Goal: Complete application form: Complete application form

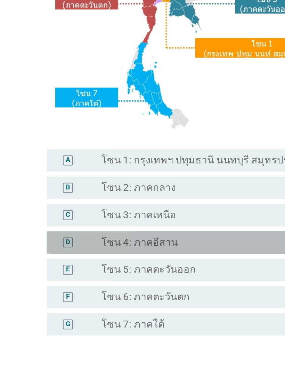
click at [93, 261] on label "โซน 4: ภาคอีสาน" at bounding box center [114, 264] width 43 height 7
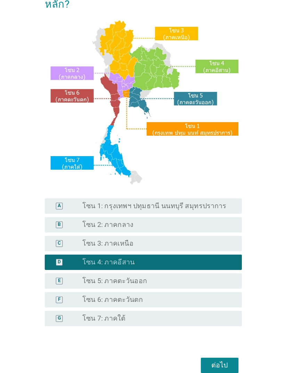
click at [195, 344] on div "ต่อไป" at bounding box center [204, 348] width 19 height 8
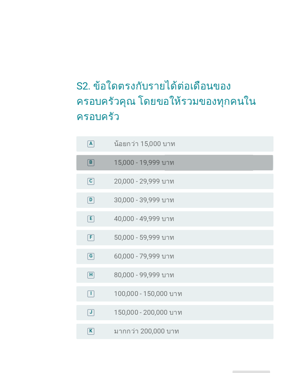
click at [77, 129] on div "B" at bounding box center [74, 132] width 13 height 7
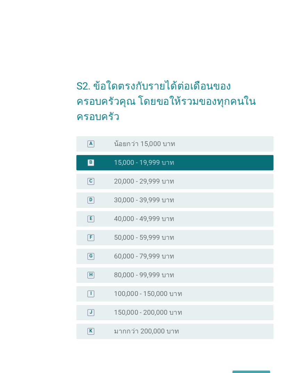
click at [192, 302] on button "ต่อไป" at bounding box center [204, 308] width 31 height 13
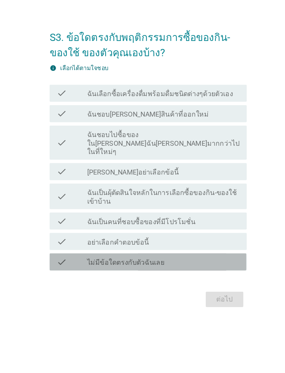
click at [68, 261] on icon "check" at bounding box center [72, 265] width 8 height 8
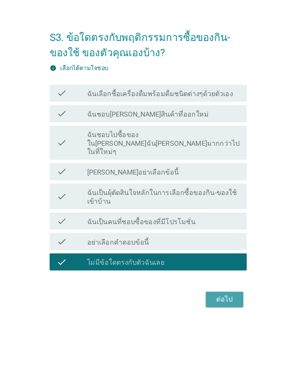
click at [195, 292] on div "ต่อไป" at bounding box center [204, 296] width 19 height 8
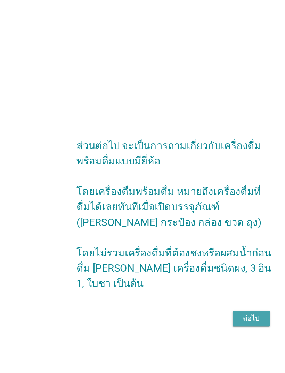
click at [195, 260] on div "ต่อไป" at bounding box center [204, 260] width 19 height 8
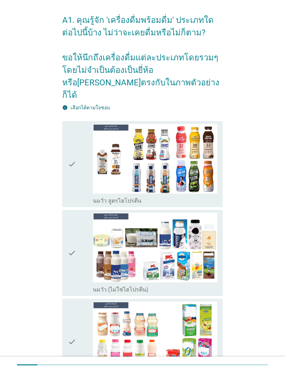
scroll to position [21, 0]
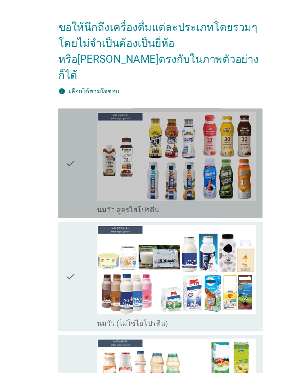
click at [95, 124] on img at bounding box center [155, 159] width 124 height 70
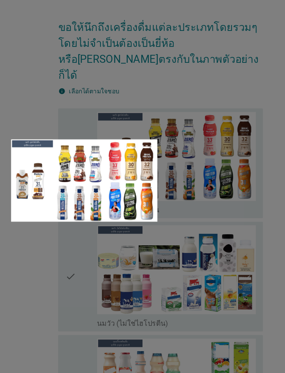
click at [36, 88] on div at bounding box center [142, 186] width 285 height 373
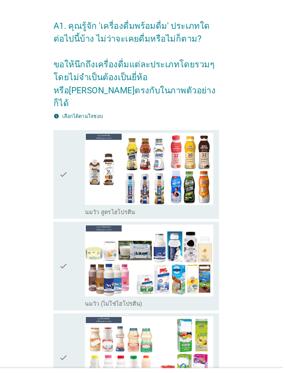
scroll to position [11, 0]
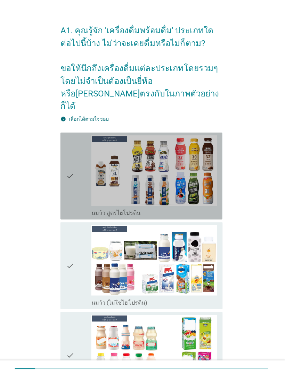
click at [69, 163] on icon "check" at bounding box center [72, 174] width 8 height 81
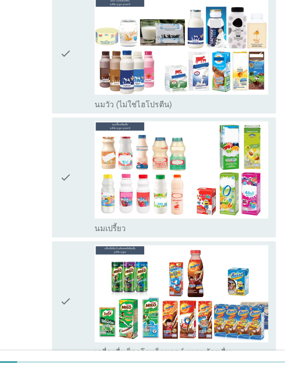
scroll to position [130, 0]
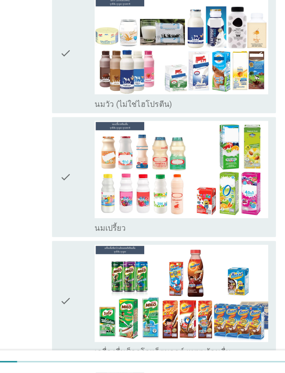
click at [68, 192] on icon "check" at bounding box center [72, 232] width 8 height 81
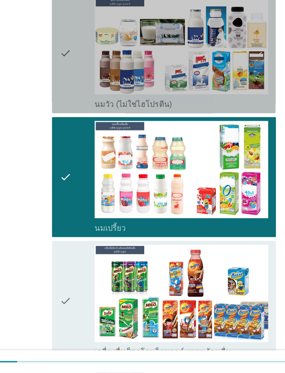
click at [68, 104] on icon "check" at bounding box center [72, 144] width 8 height 81
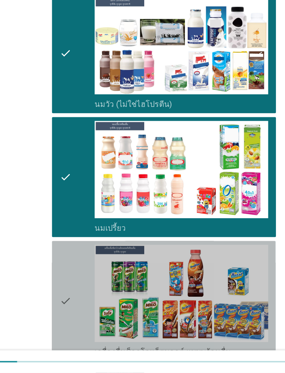
click at [68, 281] on icon "check" at bounding box center [72, 321] width 8 height 81
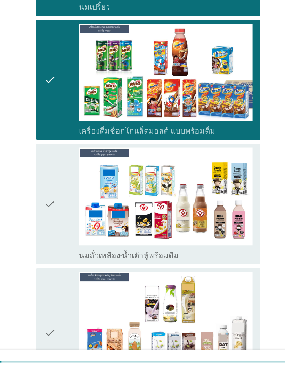
scroll to position [289, 0]
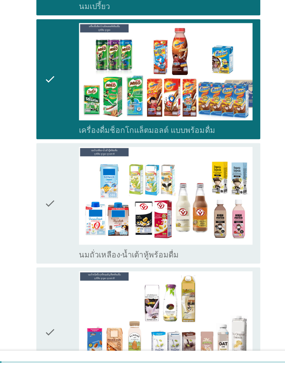
click at [68, 211] on icon "check" at bounding box center [72, 251] width 8 height 81
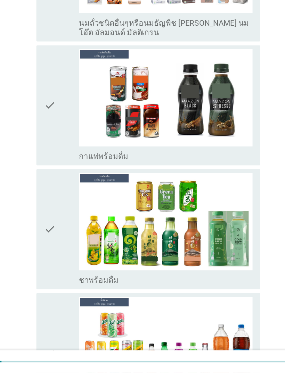
scroll to position [565, 0]
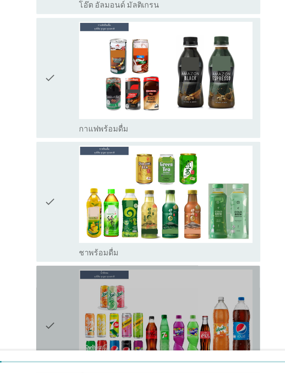
click at [68, 299] on icon "check" at bounding box center [72, 339] width 8 height 81
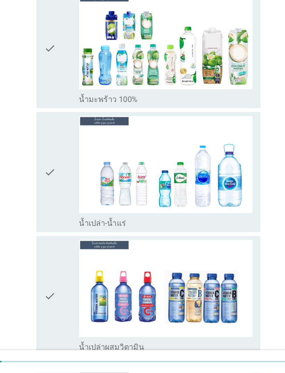
scroll to position [1237, 0]
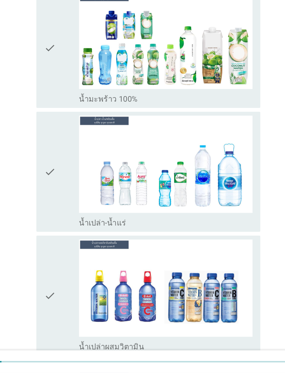
click at [68, 189] on icon "check" at bounding box center [72, 229] width 8 height 81
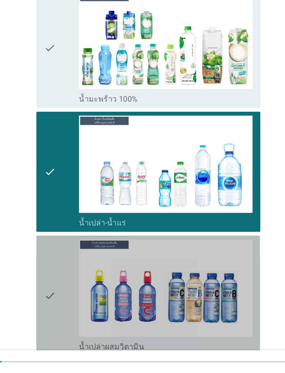
click at [68, 278] on icon "check" at bounding box center [72, 318] width 8 height 81
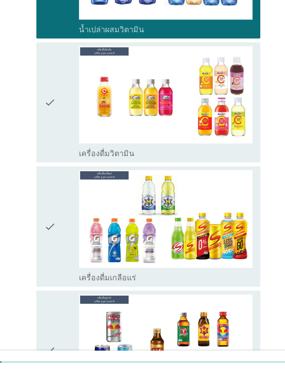
scroll to position [1482, 0]
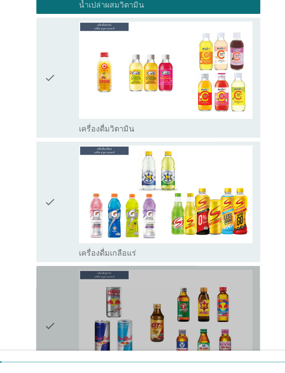
click at [68, 299] on icon "check" at bounding box center [72, 339] width 8 height 81
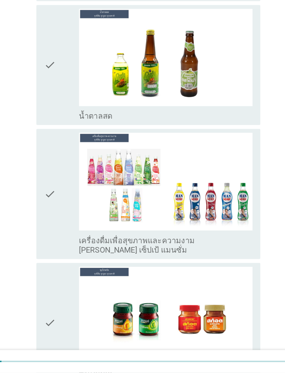
scroll to position [1879, 0]
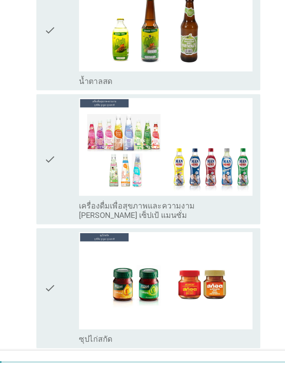
click at [62, 270] on div "check check_box_outline_blank ซุปไก่สกัด" at bounding box center [142, 313] width 160 height 86
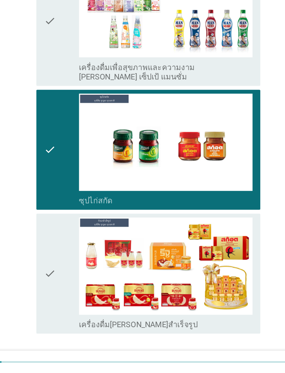
scroll to position [1991, 0]
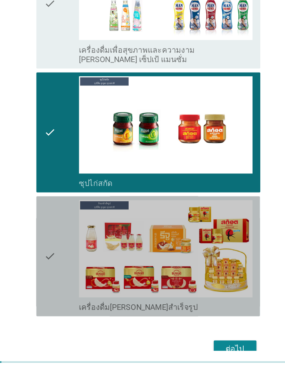
click at [62, 247] on div "check check_box_outline_blank เครื่องดื่ม[PERSON_NAME]สำเร็จรูป" at bounding box center [142, 290] width 160 height 86
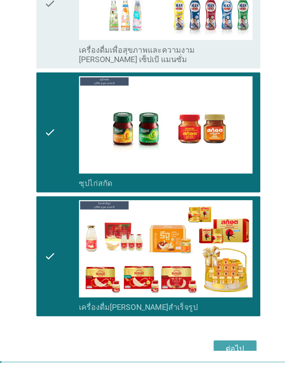
click at [195, 352] on div "ต่อไป" at bounding box center [204, 356] width 19 height 8
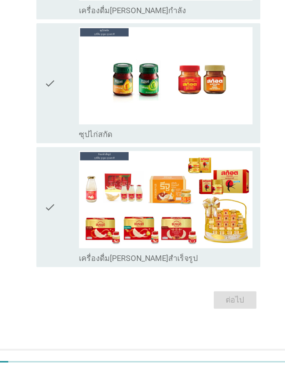
scroll to position [0, 0]
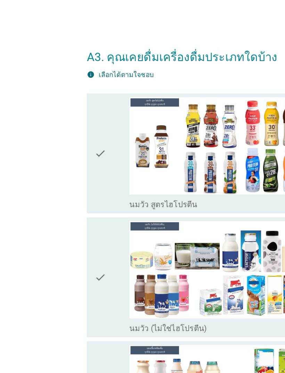
click at [72, 113] on icon "check" at bounding box center [72, 110] width 8 height 81
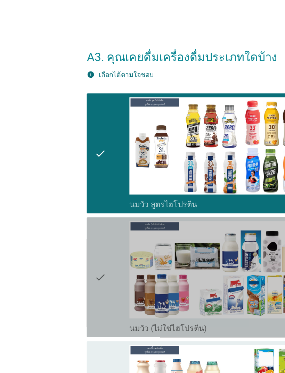
click at [71, 206] on icon "check" at bounding box center [72, 199] width 8 height 81
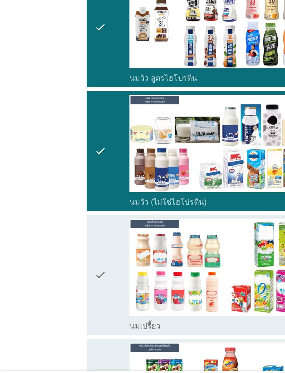
scroll to position [10, 0]
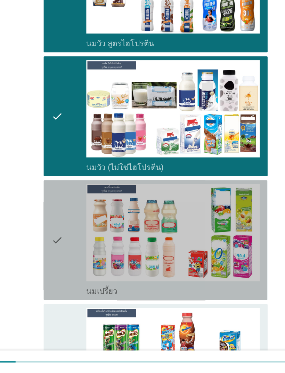
click at [68, 238] on div "check" at bounding box center [80, 278] width 25 height 81
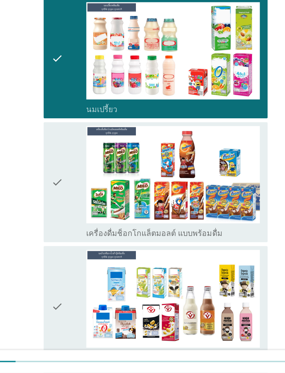
scroll to position [141, 0]
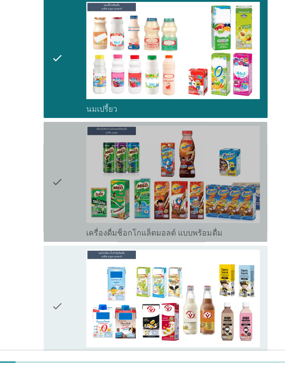
click at [68, 196] on icon "check" at bounding box center [72, 236] width 8 height 81
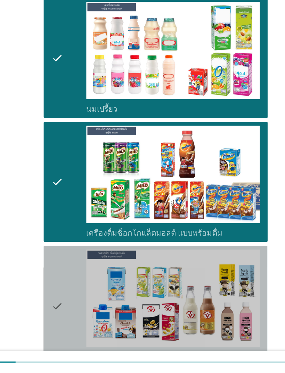
click at [68, 285] on icon "check" at bounding box center [72, 325] width 8 height 81
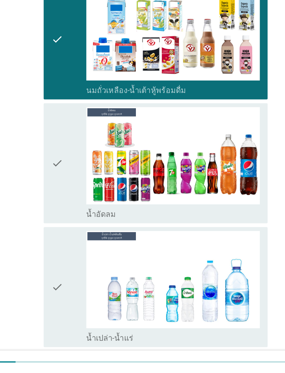
scroll to position [332, 0]
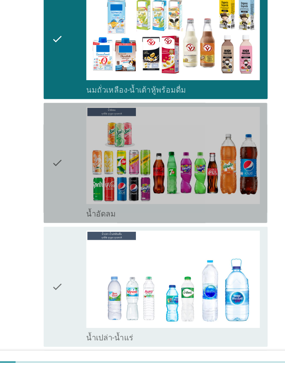
click at [68, 182] on icon "check" at bounding box center [72, 222] width 8 height 81
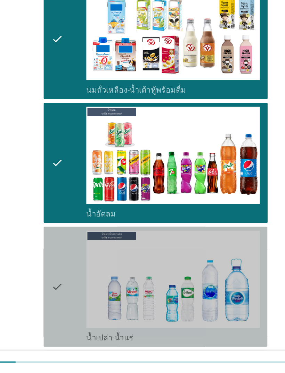
click at [68, 271] on icon "check" at bounding box center [72, 311] width 8 height 81
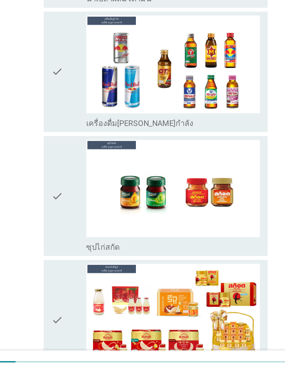
scroll to position [688, 0]
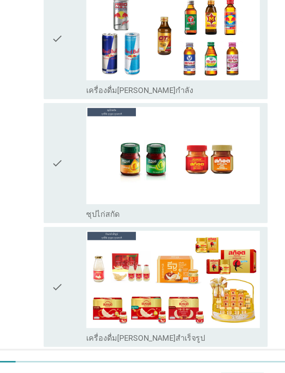
click at [68, 182] on icon "check" at bounding box center [72, 222] width 8 height 81
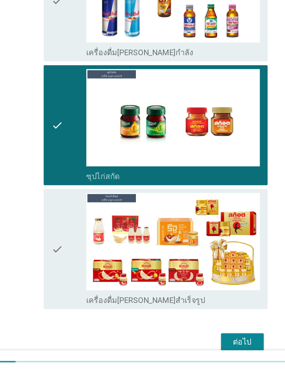
scroll to position [745, 0]
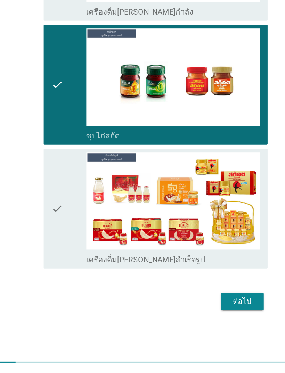
click at [195, 318] on div "ต่อไป" at bounding box center [204, 322] width 19 height 8
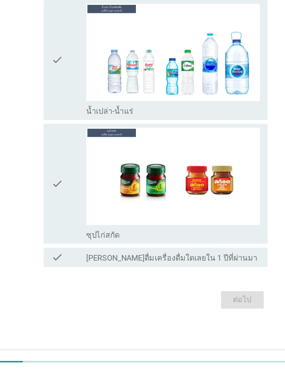
scroll to position [0, 0]
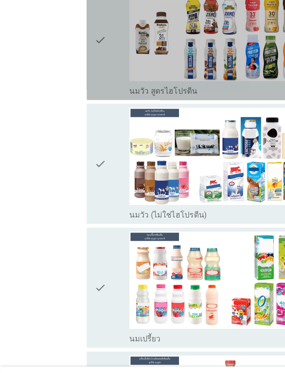
click at [78, 82] on div "check" at bounding box center [80, 122] width 25 height 81
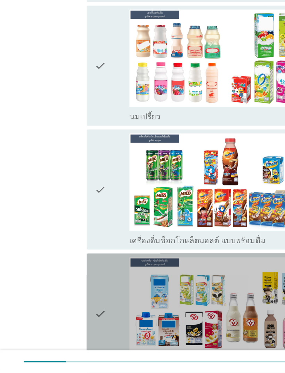
scroll to position [148, 0]
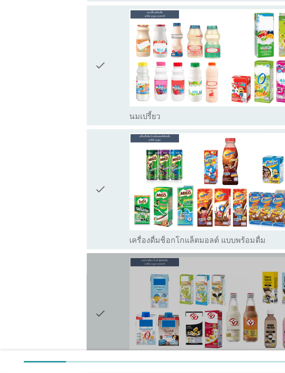
click at [78, 290] on div "check" at bounding box center [80, 330] width 25 height 81
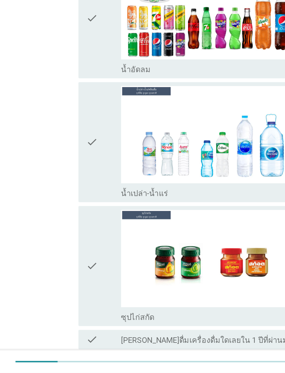
scroll to position [453, 0]
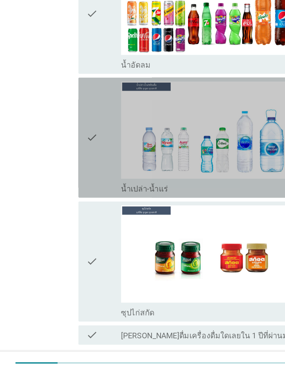
click at [68, 163] on icon "check" at bounding box center [72, 203] width 8 height 81
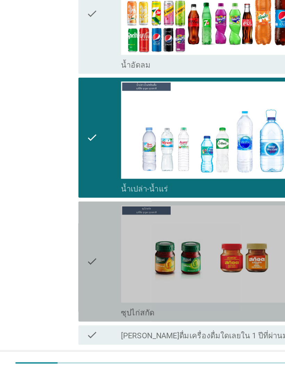
click at [76, 252] on div "check" at bounding box center [80, 292] width 25 height 81
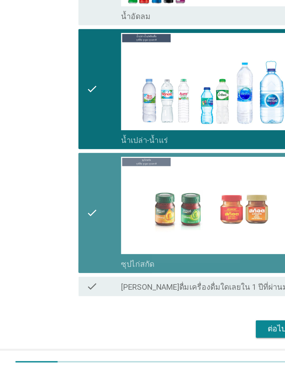
scroll to position [507, 0]
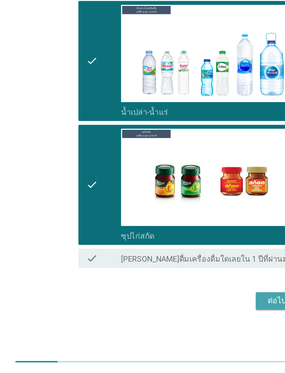
click at [196, 318] on div "ต่อไป" at bounding box center [204, 322] width 19 height 8
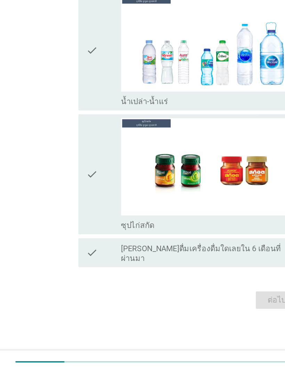
scroll to position [0, 0]
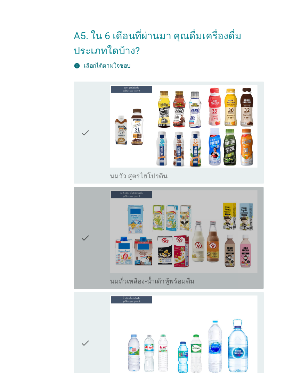
click at [74, 205] on icon "check" at bounding box center [72, 201] width 8 height 81
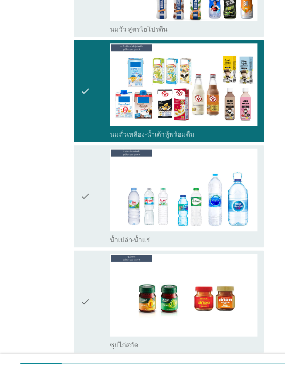
scroll to position [96, 0]
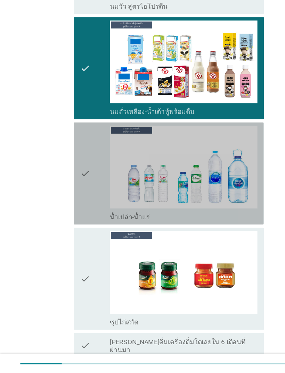
click at [72, 164] on icon "check" at bounding box center [72, 204] width 8 height 81
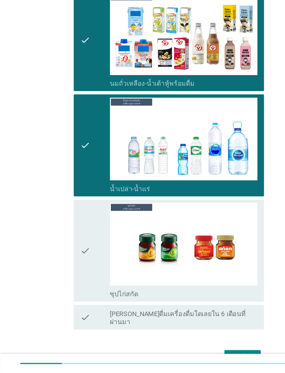
scroll to position [151, 0]
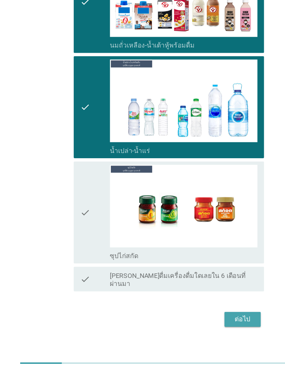
click at [208, 324] on div "ต่อไป" at bounding box center [204, 328] width 19 height 8
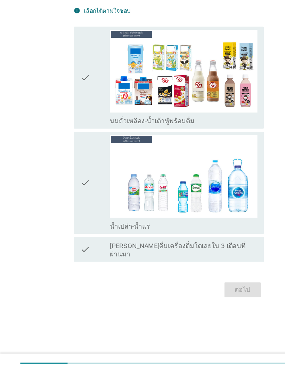
scroll to position [0, 0]
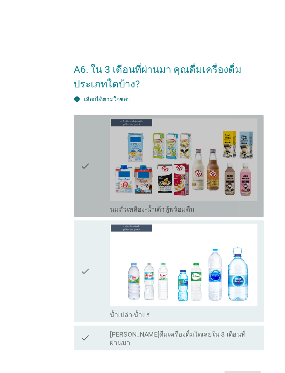
click at [72, 148] on icon "check" at bounding box center [72, 140] width 8 height 81
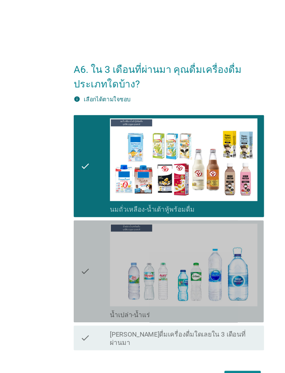
click at [70, 238] on icon "check" at bounding box center [72, 229] width 8 height 81
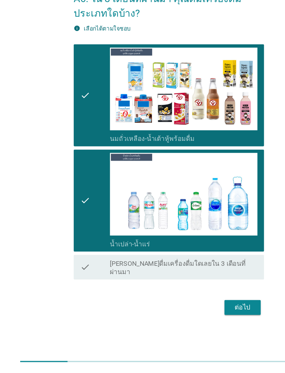
scroll to position [16, 0]
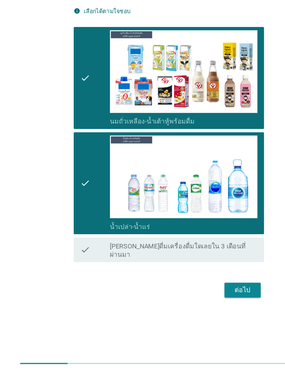
click at [204, 299] on div "ต่อไป" at bounding box center [204, 303] width 19 height 8
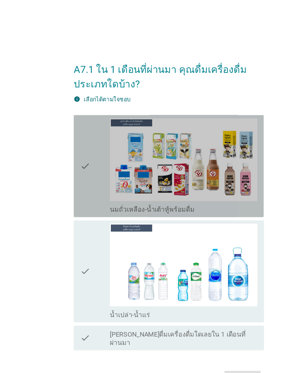
click at [66, 147] on div "check check_box นมถั่วเหลือง-น้ำเต้าหู้พร้อมดื่ม" at bounding box center [142, 140] width 160 height 86
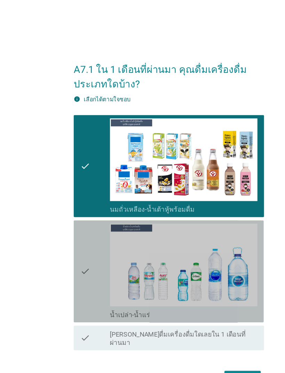
click at [74, 238] on icon "check" at bounding box center [72, 229] width 8 height 81
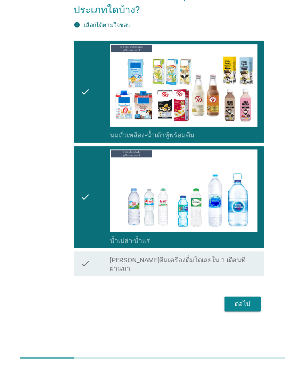
scroll to position [16, 0]
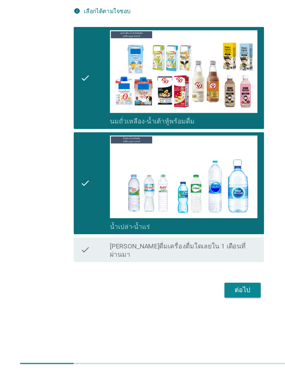
click at [204, 299] on div "ต่อไป" at bounding box center [204, 303] width 19 height 8
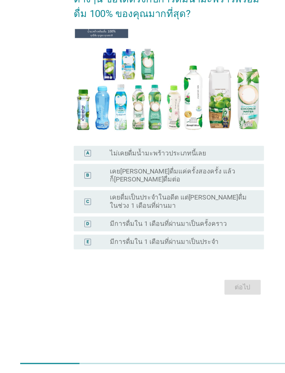
scroll to position [0, 0]
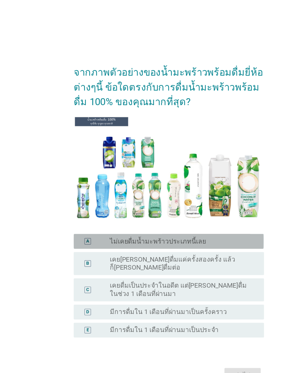
click at [76, 207] on div "A" at bounding box center [74, 204] width 6 height 6
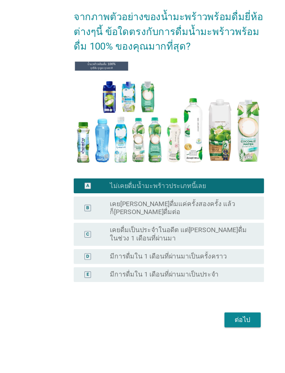
click at [202, 313] on div "ต่อไป" at bounding box center [204, 317] width 19 height 8
